Goal: Task Accomplishment & Management: Manage account settings

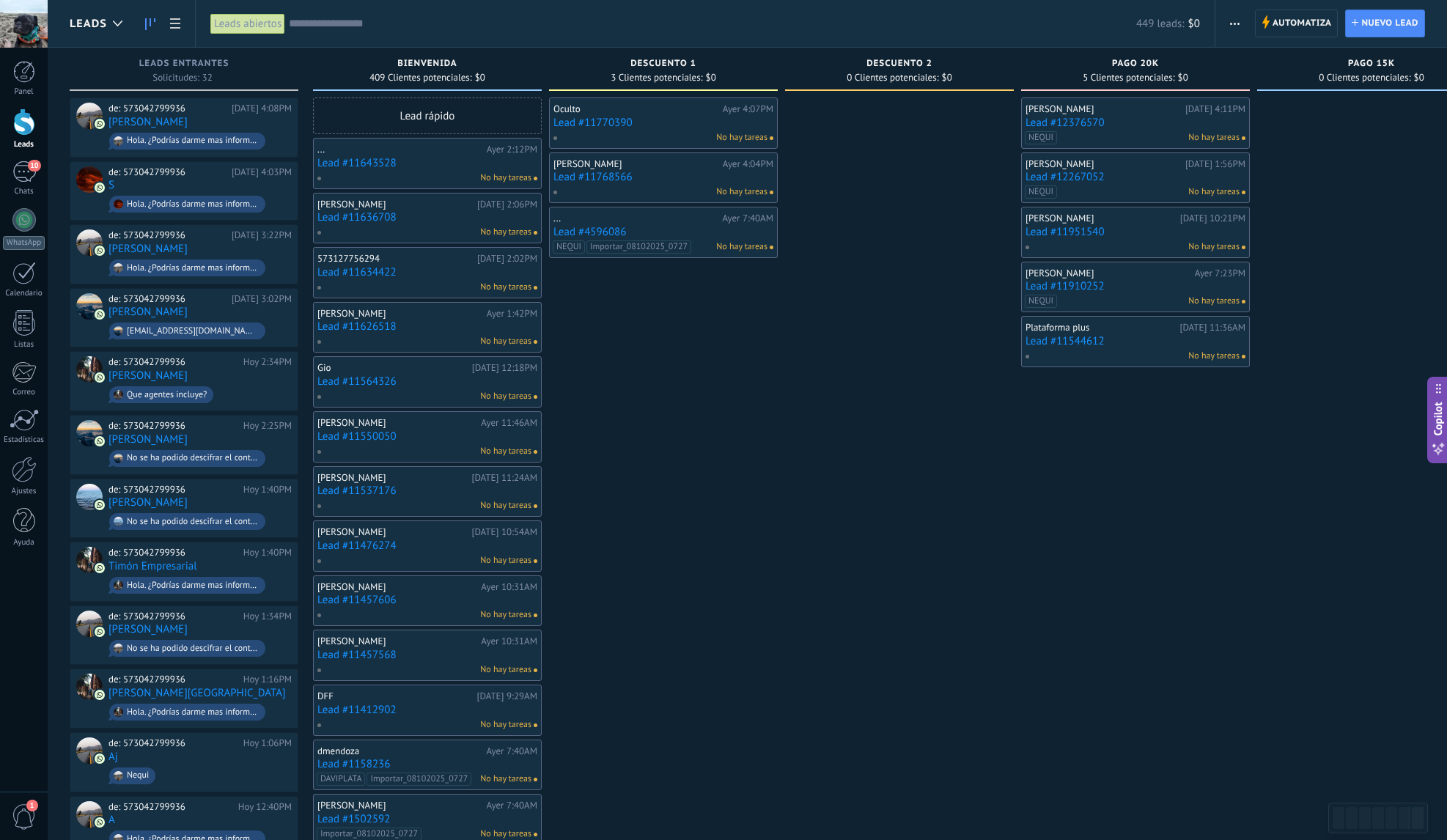
click at [403, 23] on input "text" at bounding box center [712, 24] width 847 height 15
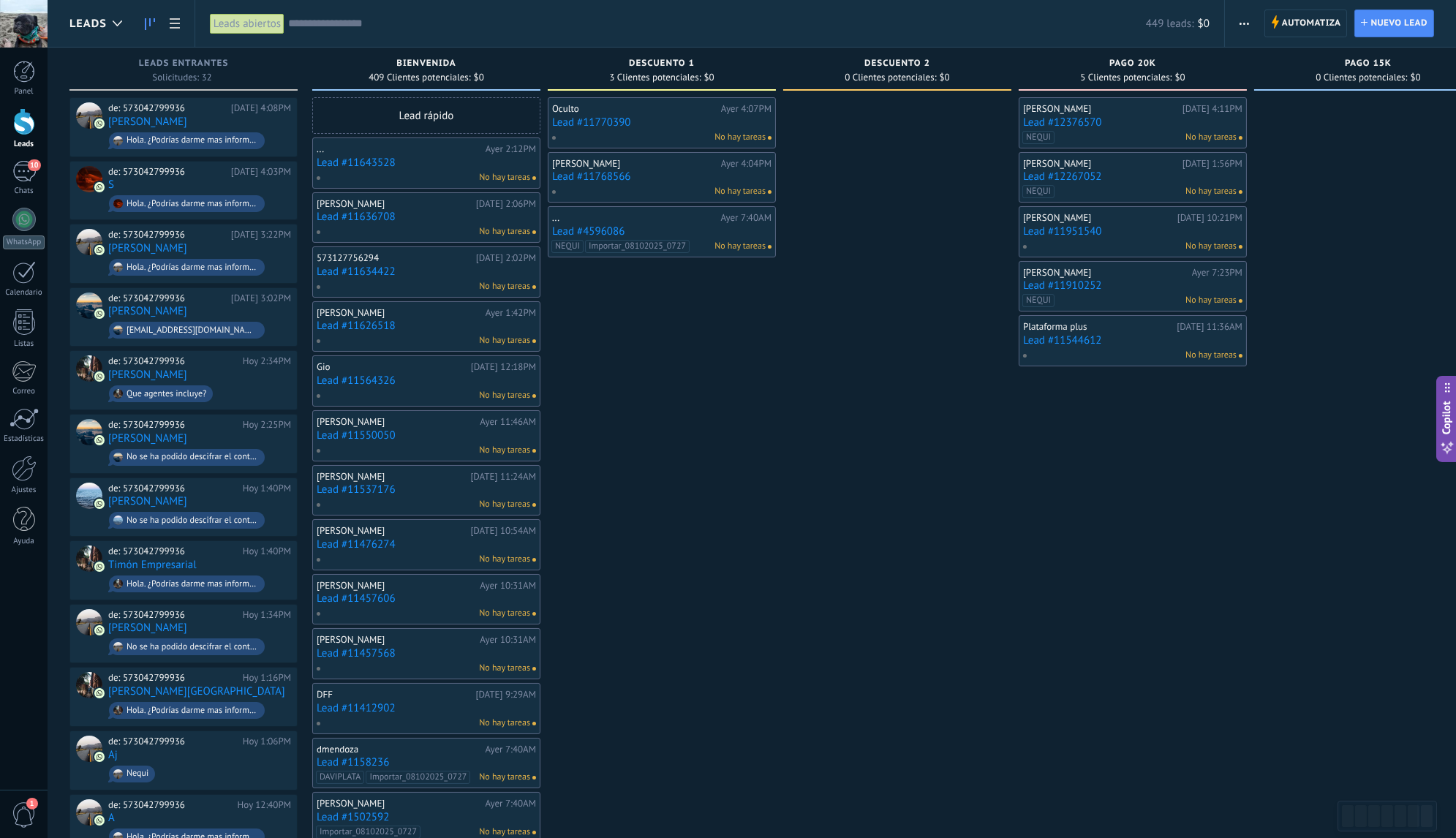
scroll to position [22, 0]
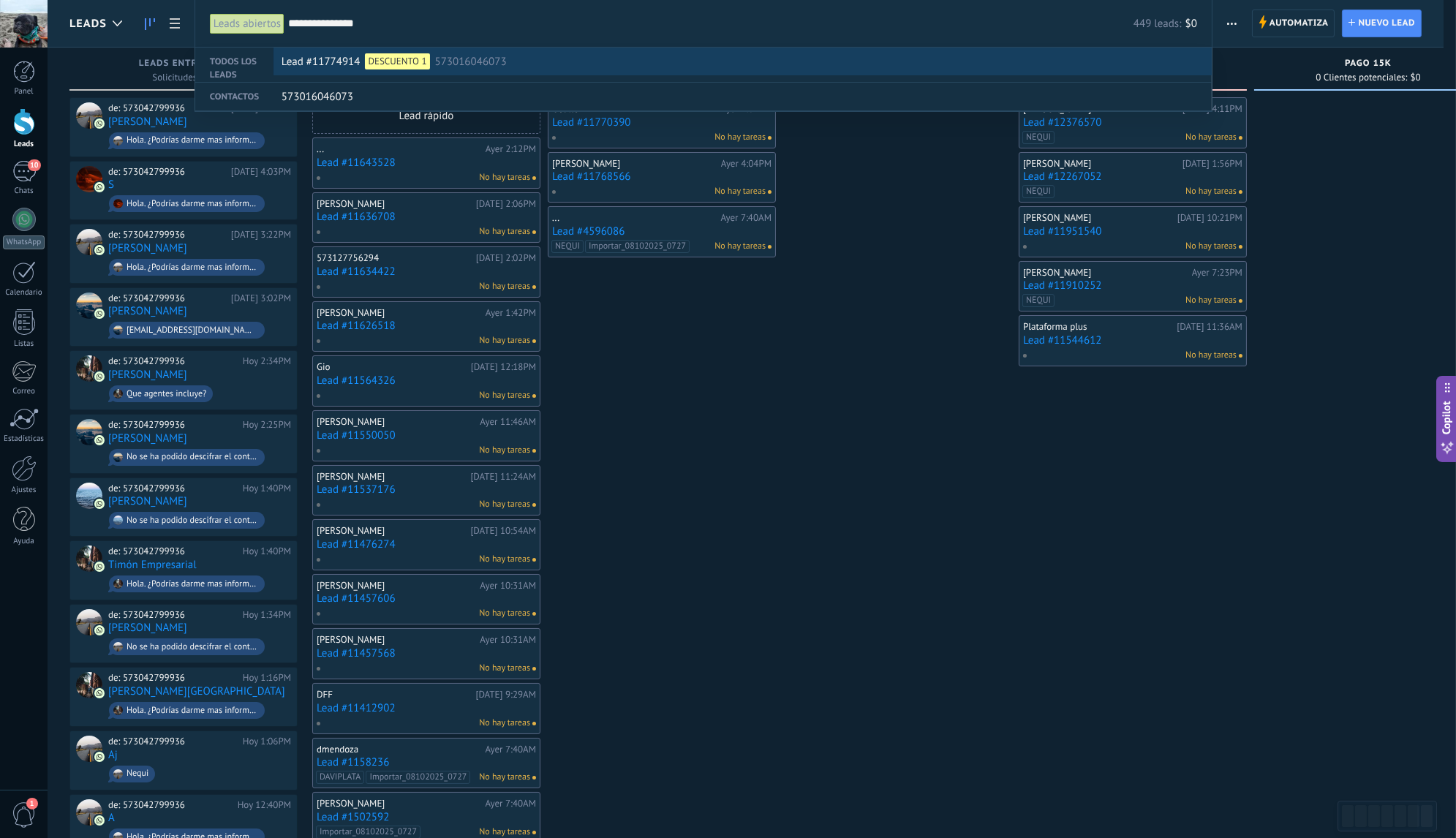
type input "**********"
click at [593, 65] on div "Lead #11774914 DESCUENTO 1 573016046073" at bounding box center [739, 62] width 916 height 28
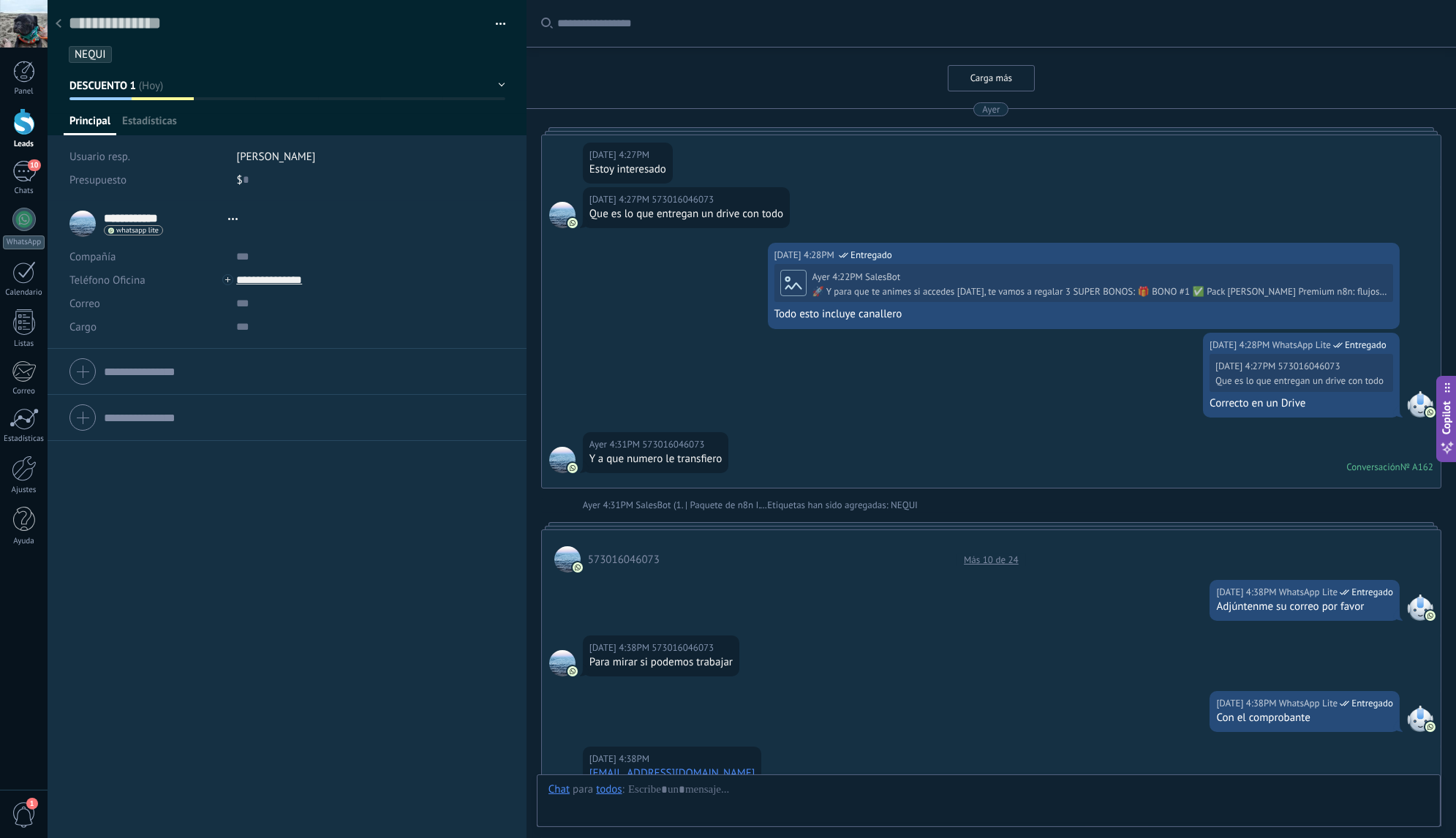
type textarea "**********"
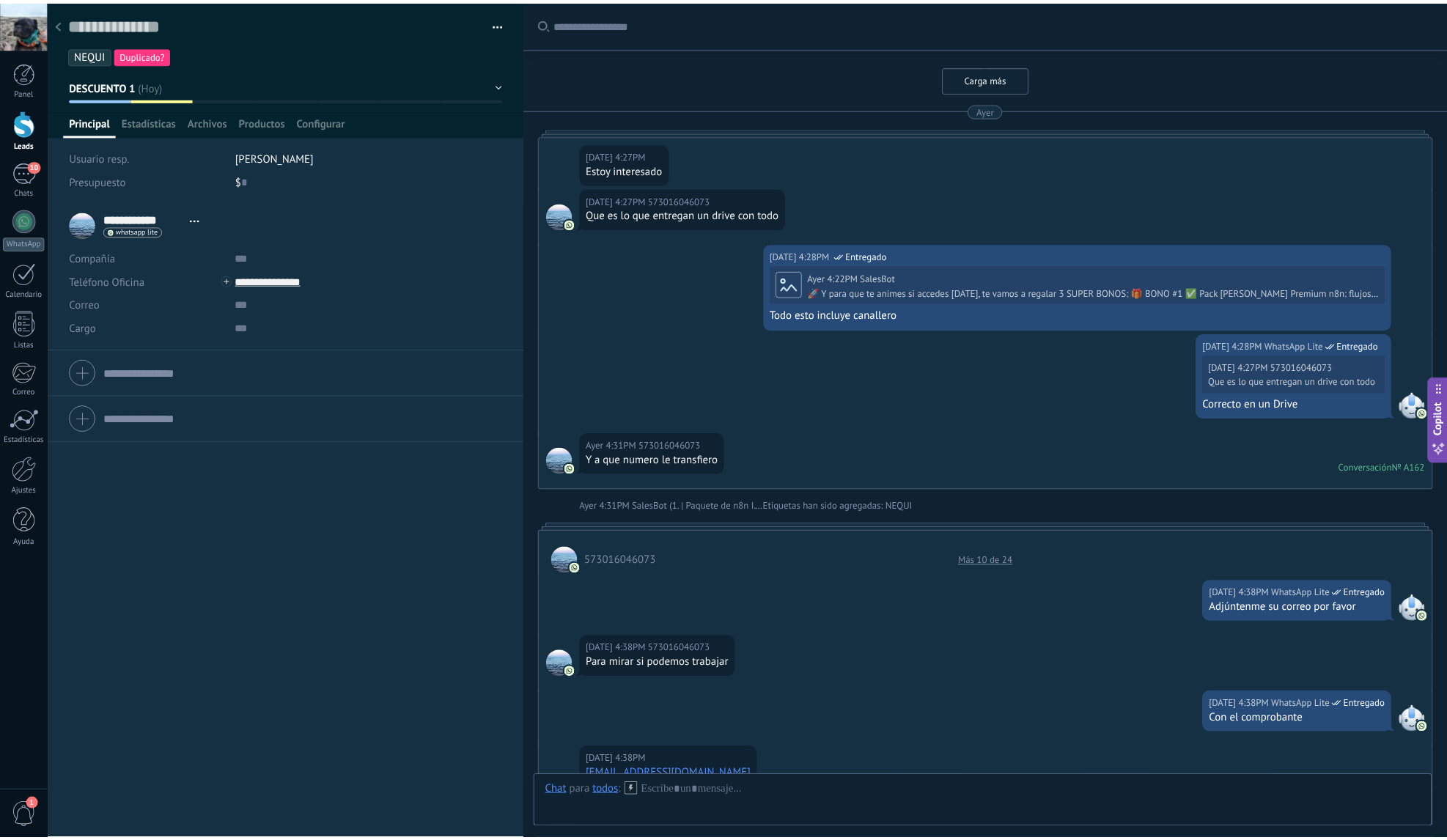
scroll to position [6055, 0]
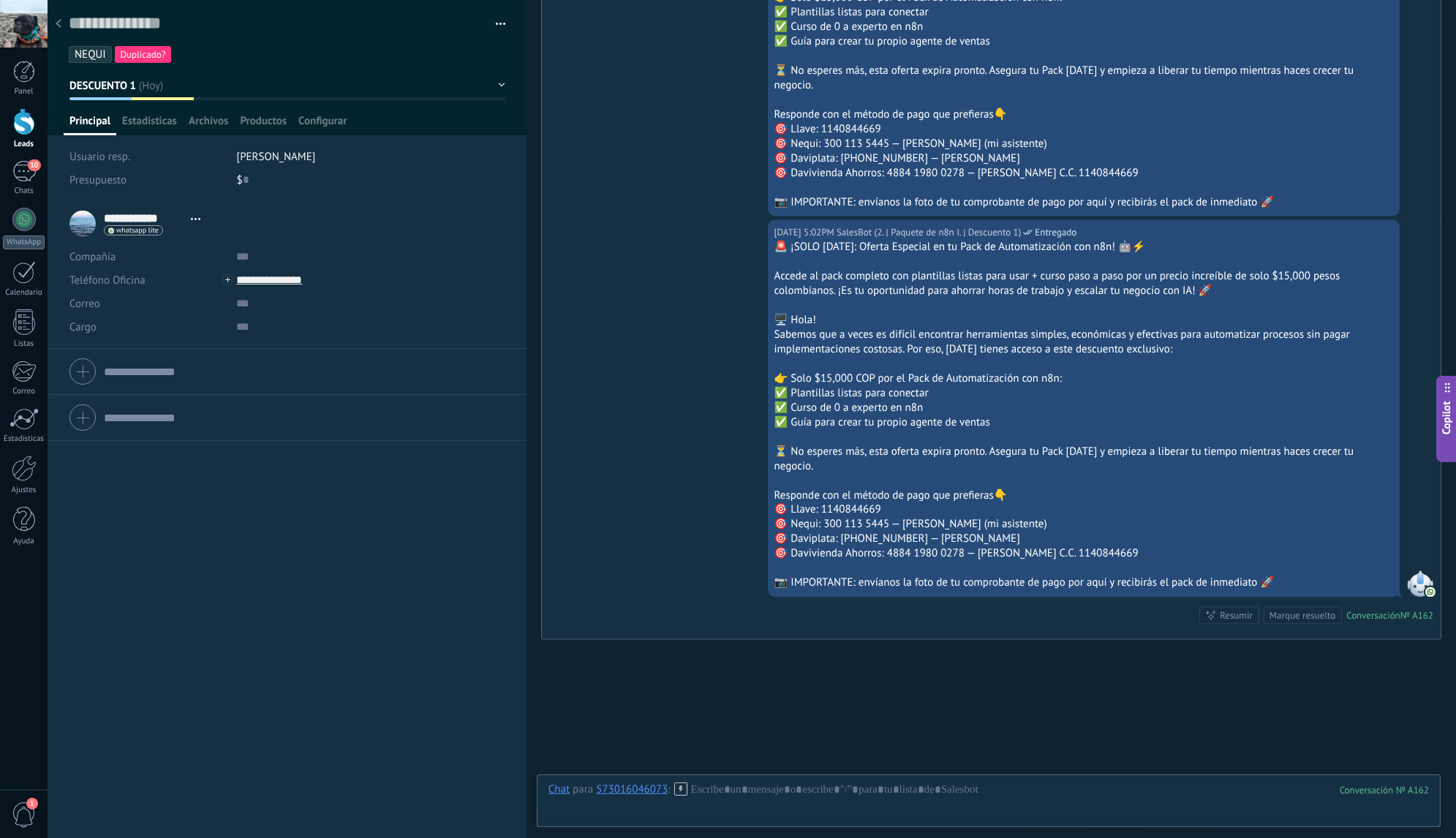
click at [1436, 810] on span "2" at bounding box center [1439, 816] width 5 height 13
click at [1423, 782] on icon at bounding box center [1424, 788] width 12 height 12
click at [1424, 782] on icon at bounding box center [1424, 788] width 12 height 12
click at [59, 25] on use at bounding box center [58, 23] width 6 height 9
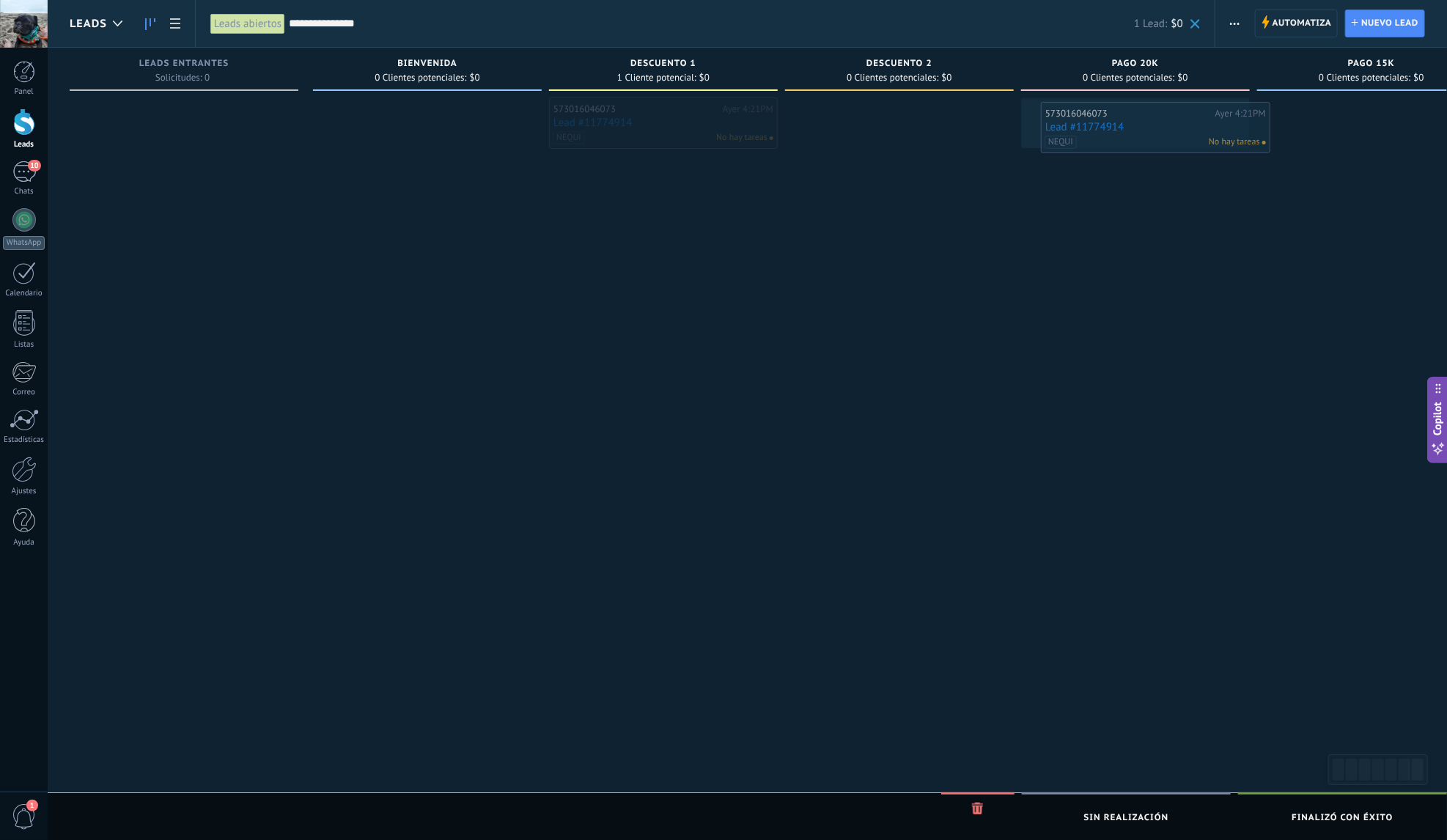
drag, startPoint x: 668, startPoint y: 111, endPoint x: 1160, endPoint y: 116, distance: 492.0
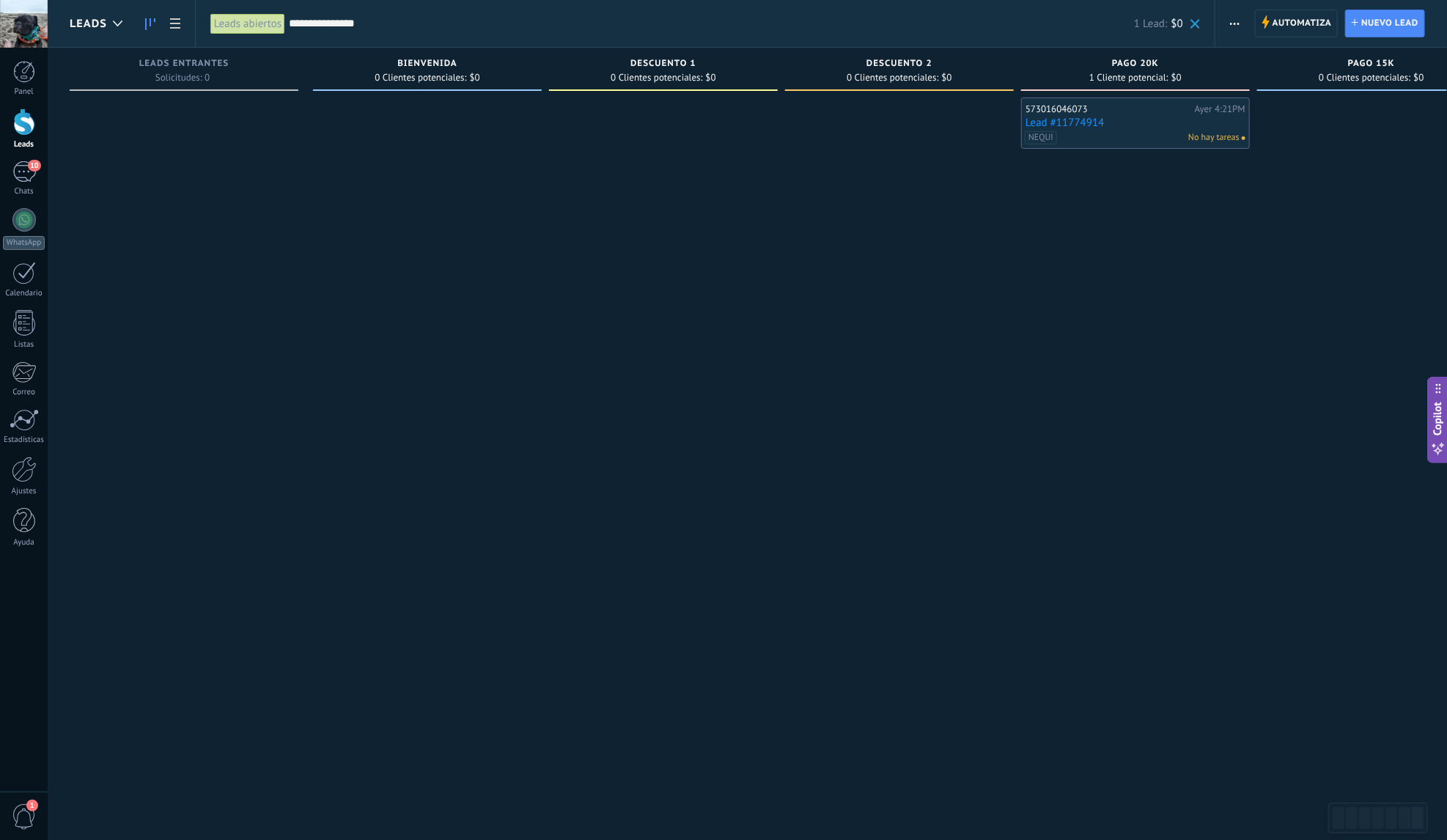
click at [1192, 23] on span at bounding box center [1194, 23] width 9 height 9
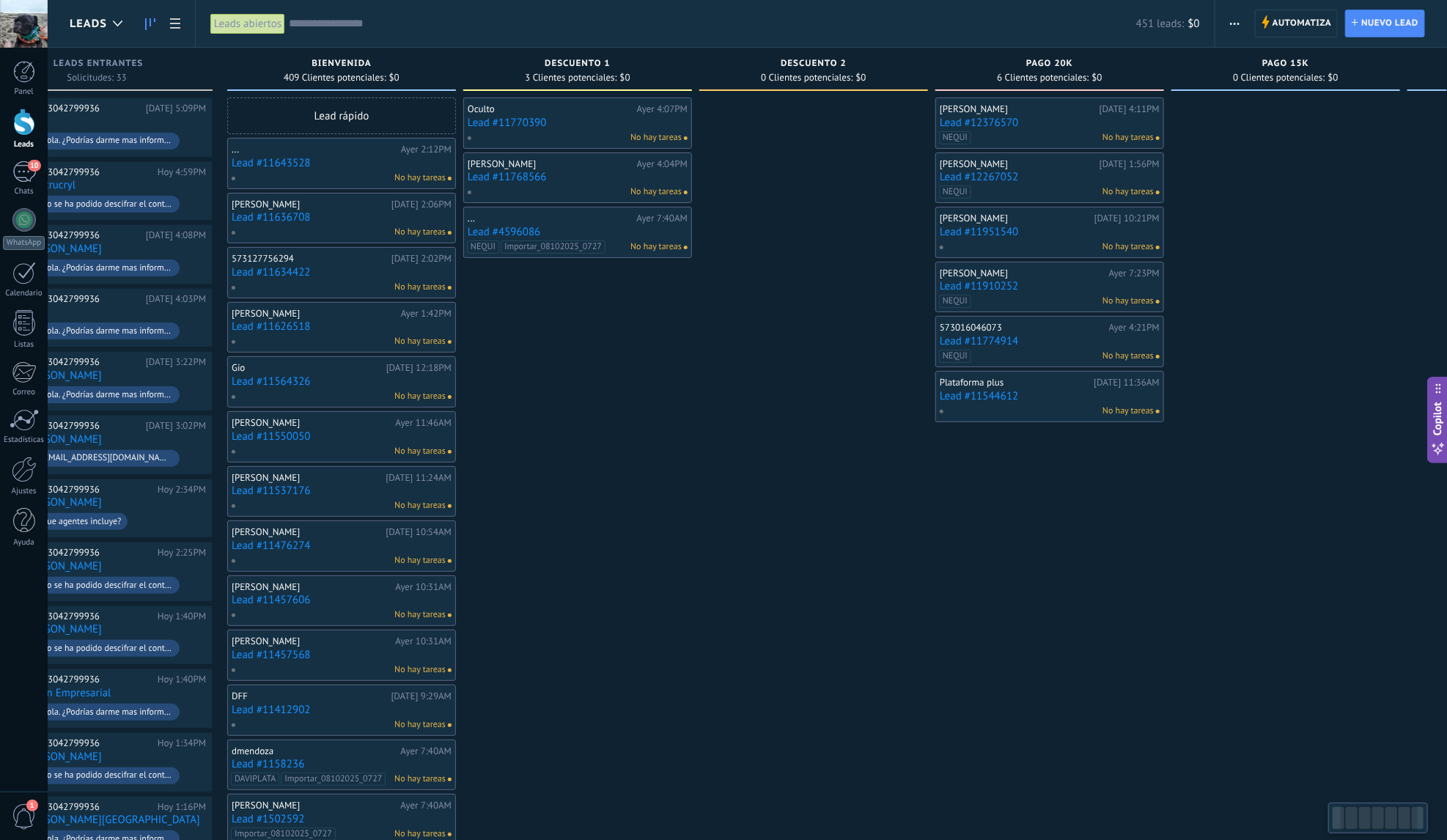
drag, startPoint x: 909, startPoint y: 222, endPoint x: 831, endPoint y: 235, distance: 79.1
click at [834, 239] on div at bounding box center [814, 730] width 229 height 1266
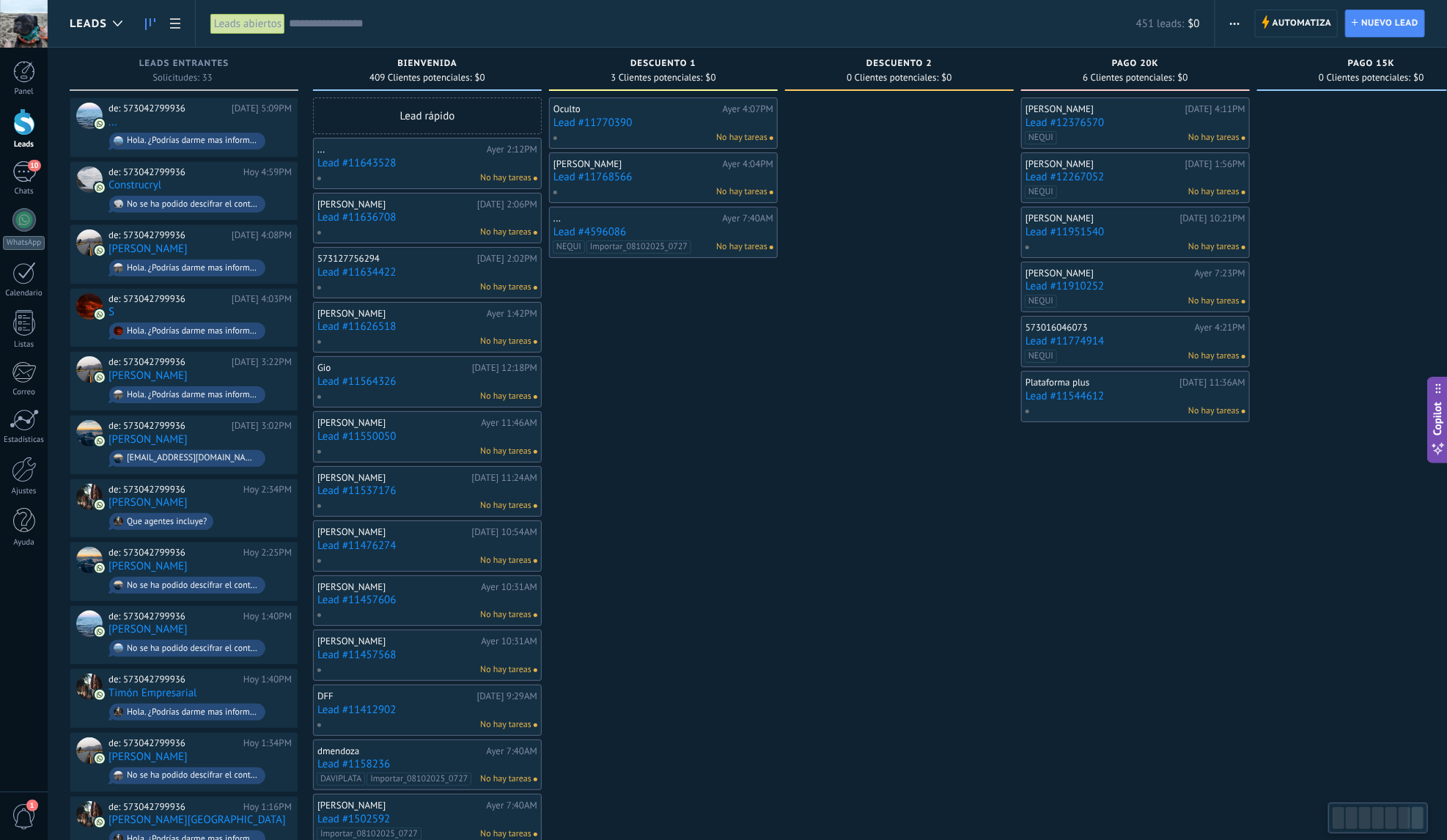
drag, startPoint x: 775, startPoint y: 236, endPoint x: 898, endPoint y: 236, distance: 123.0
click at [898, 236] on div at bounding box center [899, 730] width 229 height 1266
